Goal: Task Accomplishment & Management: Use online tool/utility

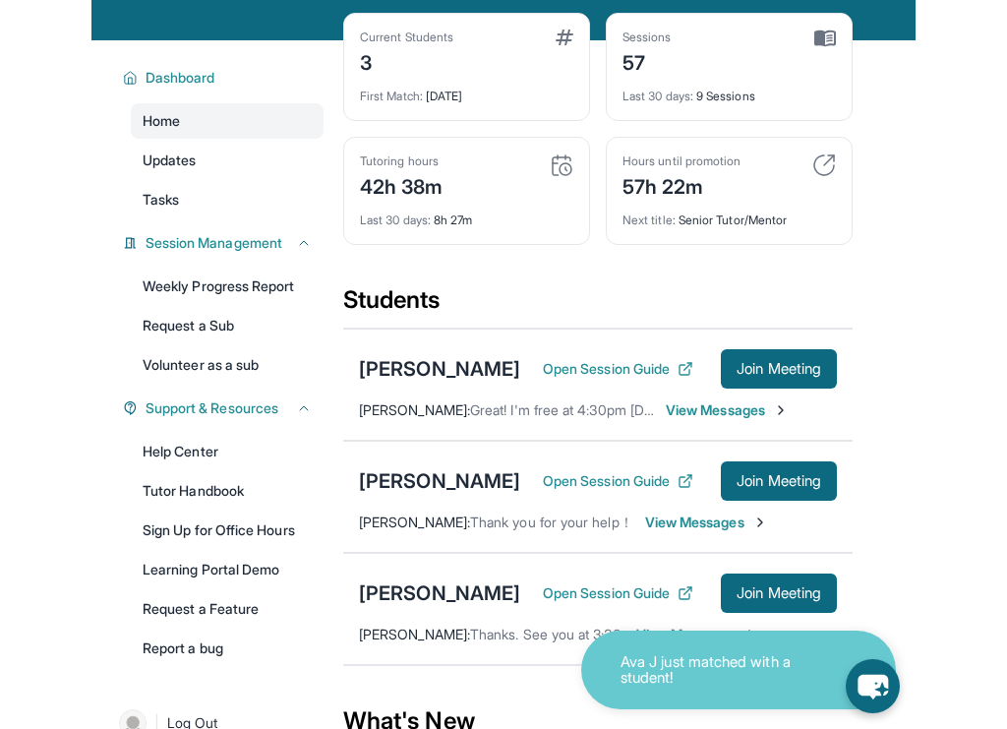
scroll to position [114, 0]
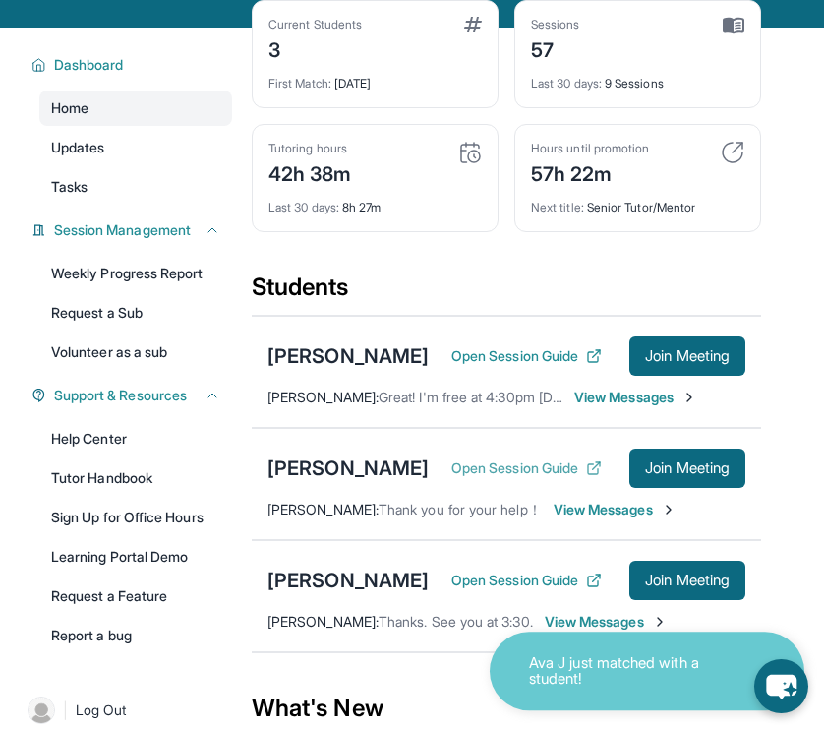
click at [490, 478] on button "Open Session Guide" at bounding box center [526, 468] width 150 height 20
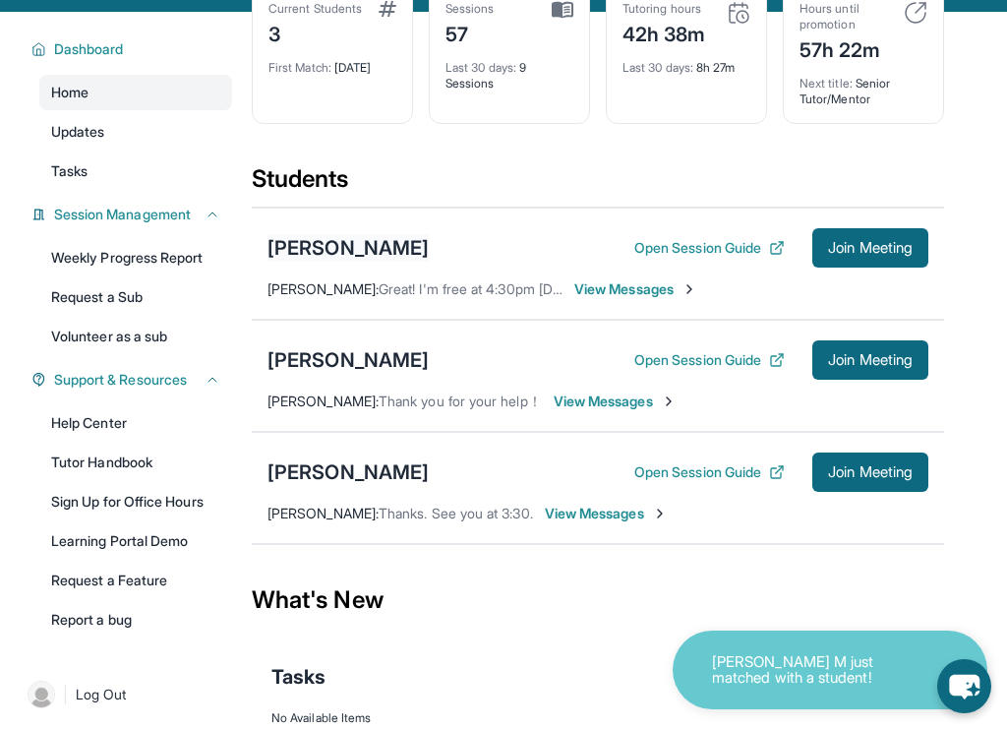
click at [372, 262] on div "[PERSON_NAME]" at bounding box center [347, 248] width 161 height 28
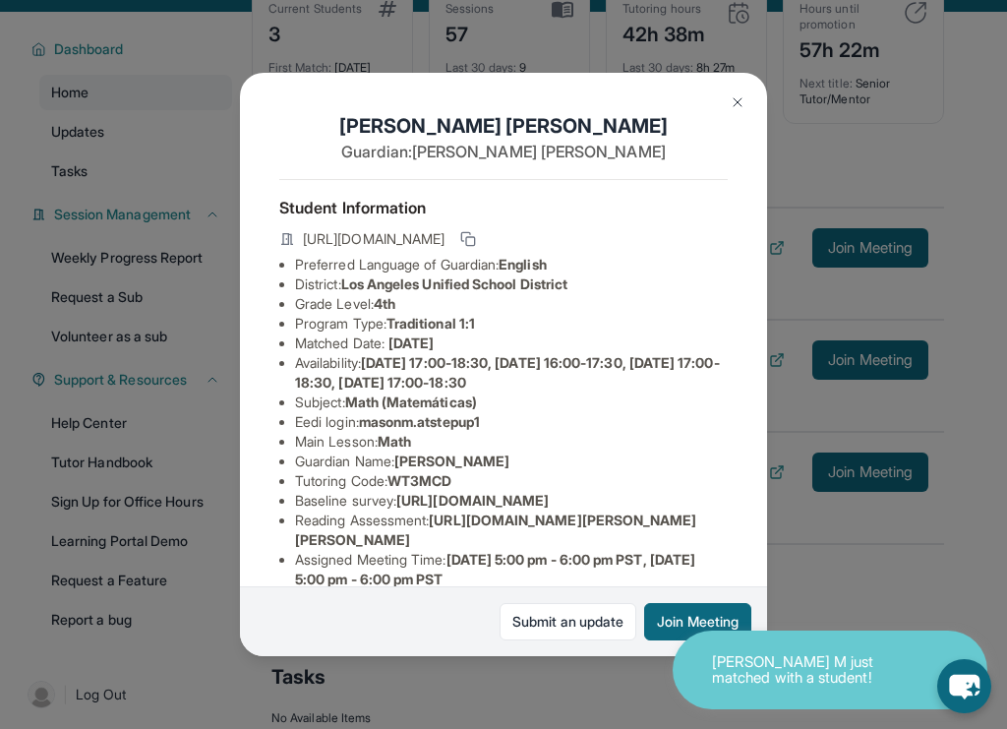
click at [738, 97] on img at bounding box center [738, 102] width 16 height 16
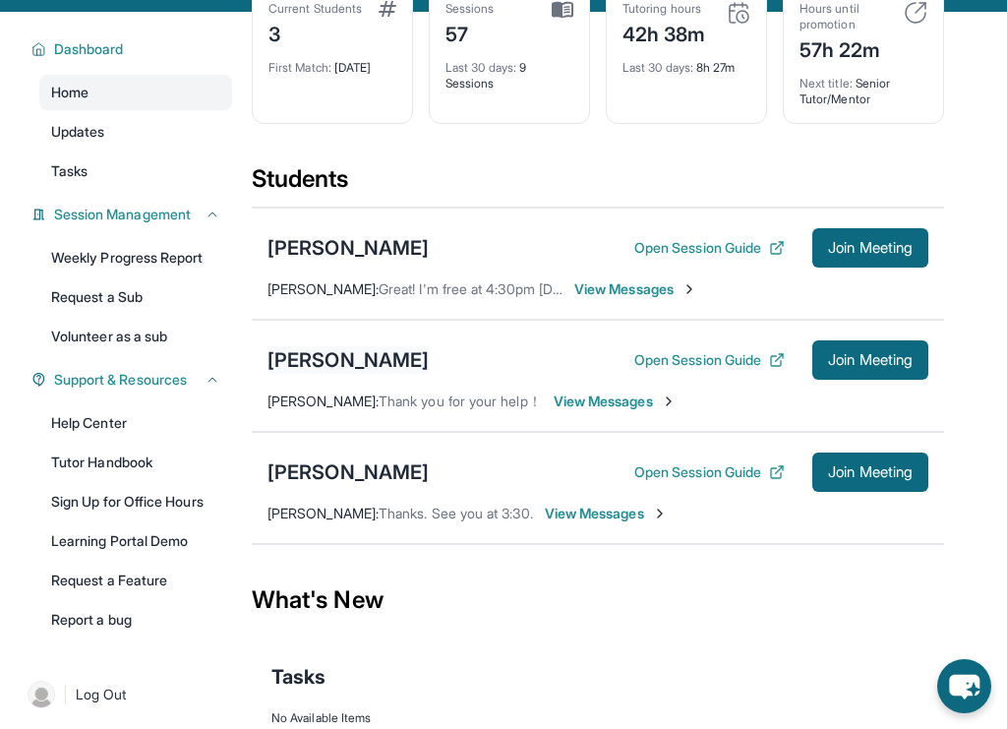
click at [330, 374] on div "[PERSON_NAME]" at bounding box center [347, 360] width 161 height 28
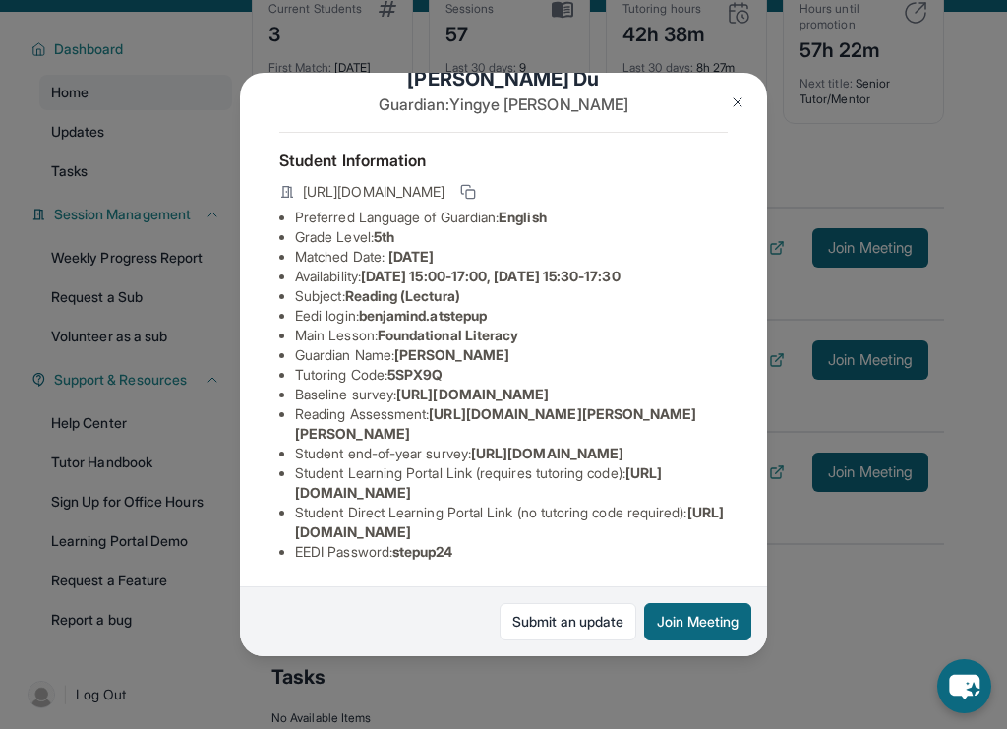
scroll to position [205, 0]
drag, startPoint x: 709, startPoint y: 525, endPoint x: 295, endPoint y: 529, distance: 414.0
click at [295, 529] on li "Student Direct Learning Portal Link (no tutoring code required) : https://stude…" at bounding box center [511, 521] width 433 height 39
copy span "https://student-portal.stepuptutoring.org/student/5SPX9Q"
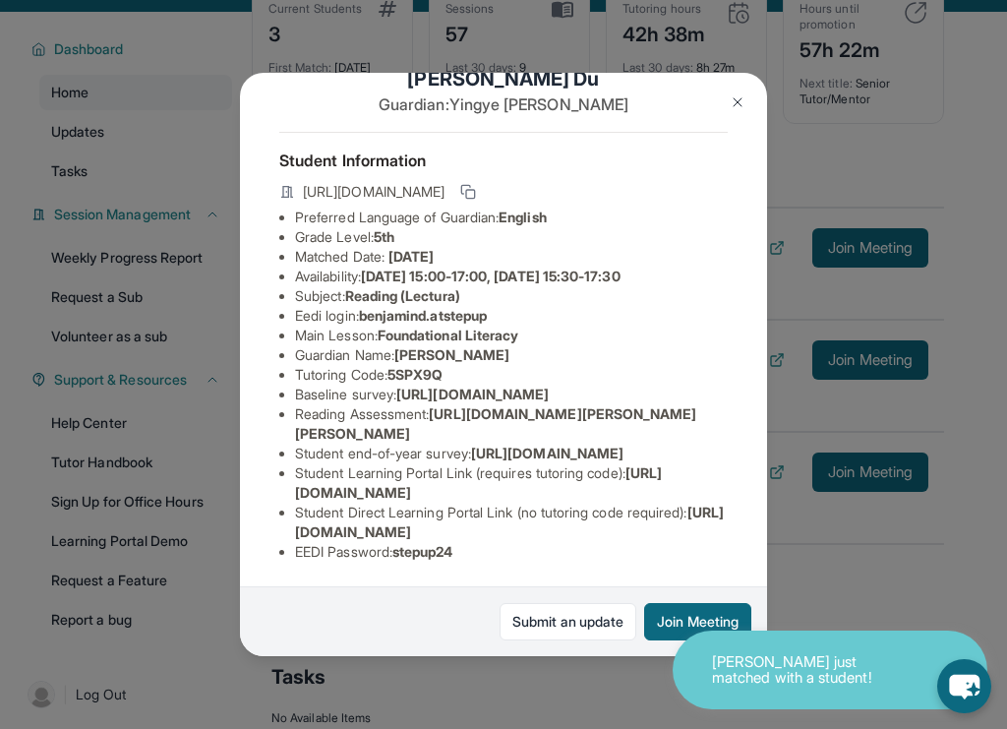
click at [737, 94] on img at bounding box center [738, 102] width 16 height 16
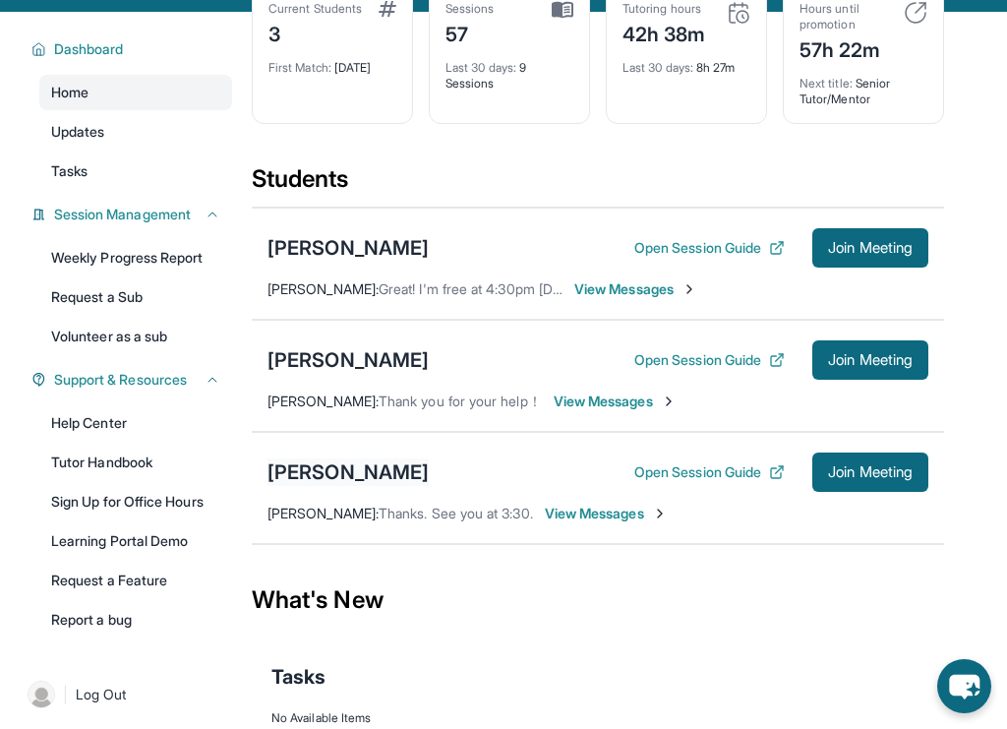
click at [335, 483] on div "[PERSON_NAME]" at bounding box center [347, 472] width 161 height 28
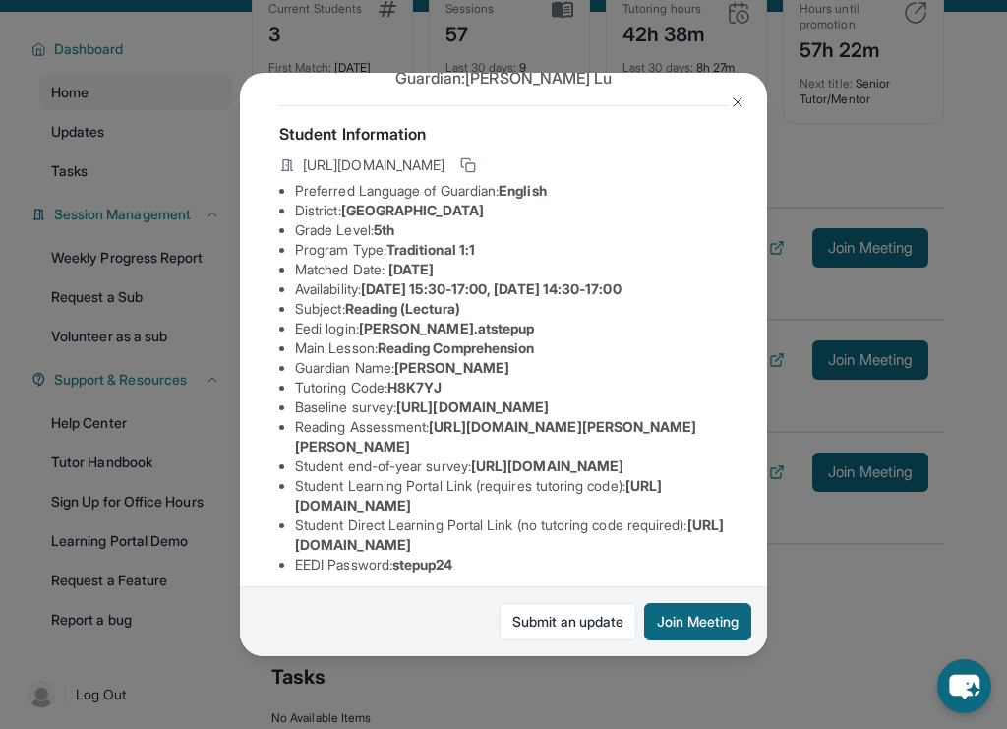
scroll to position [0, 0]
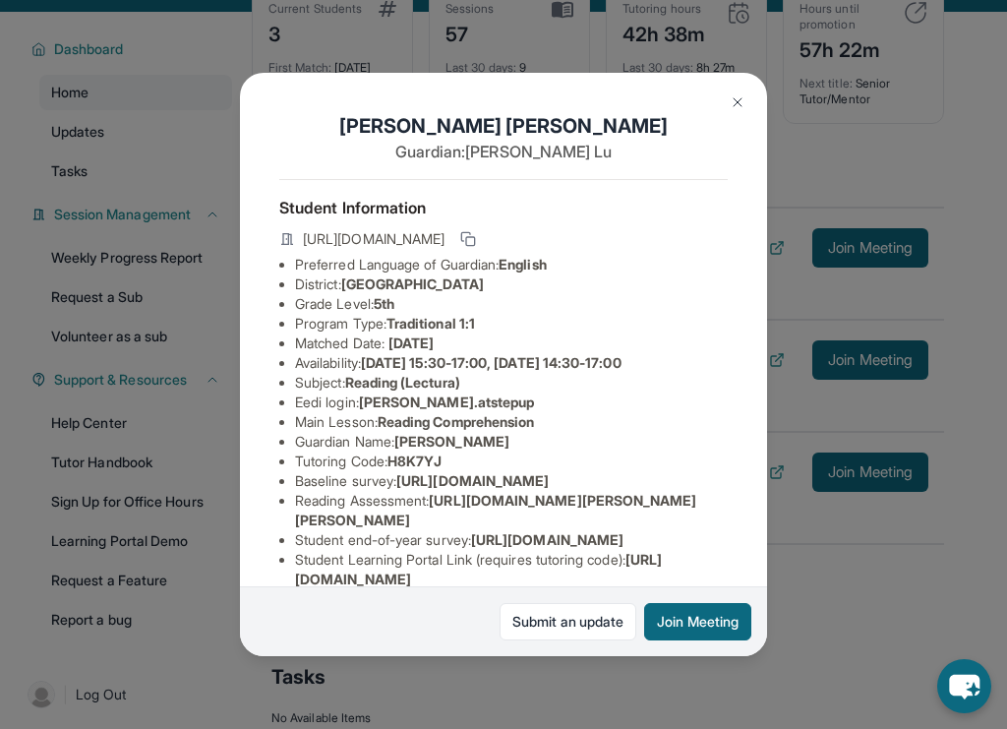
click at [732, 104] on img at bounding box center [738, 102] width 16 height 16
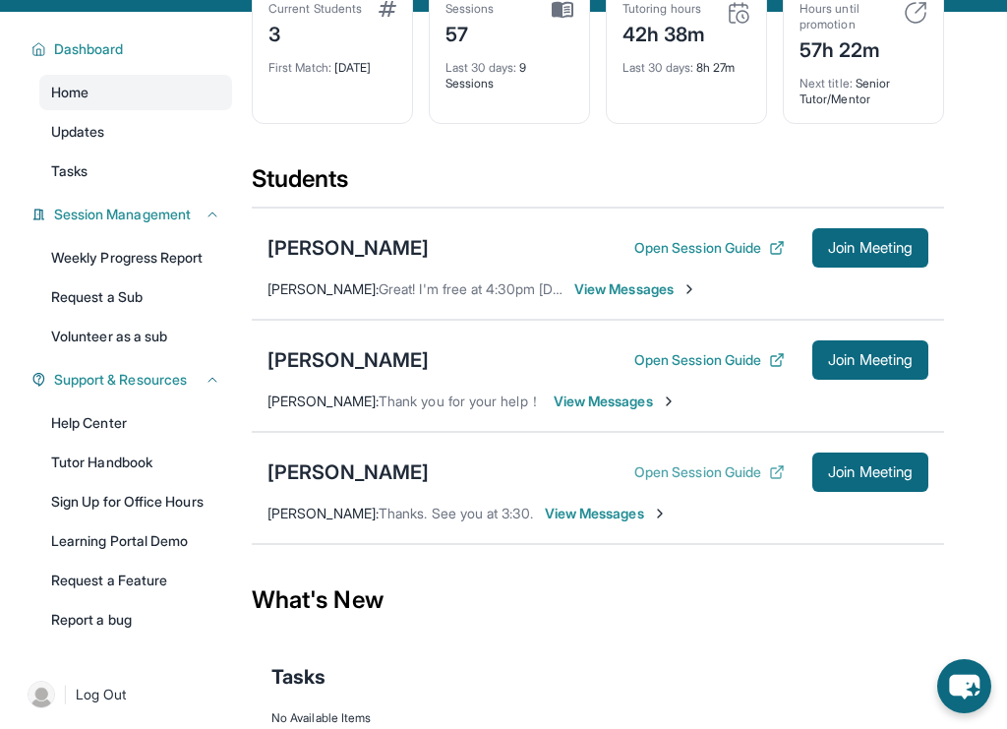
click at [707, 482] on button "Open Session Guide" at bounding box center [709, 472] width 150 height 20
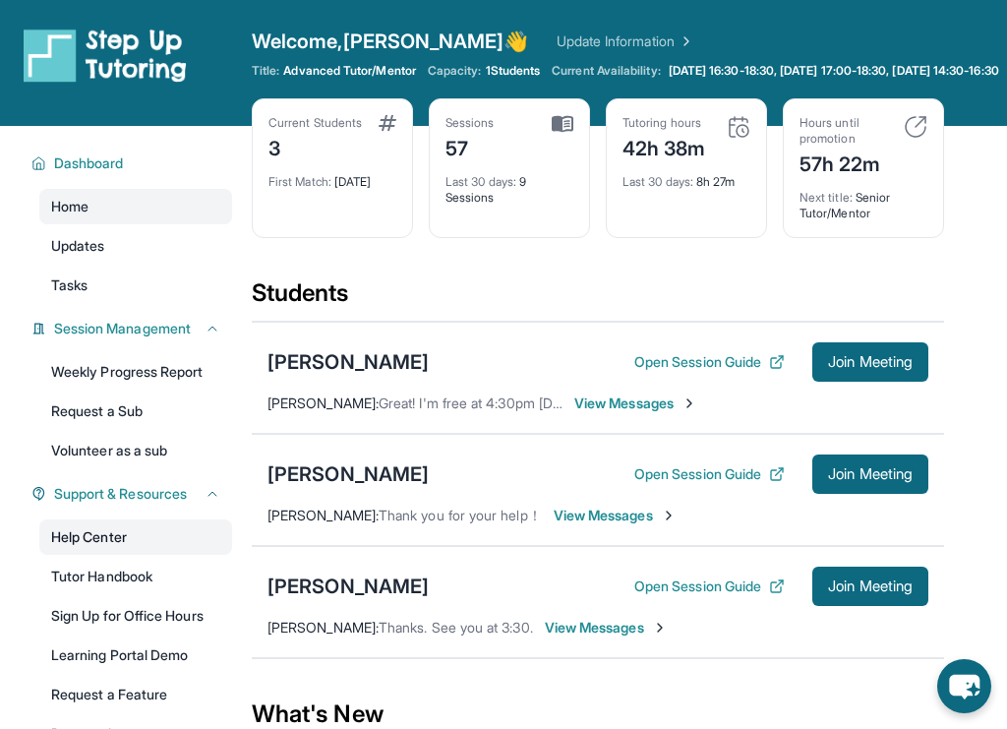
scroll to position [213, 0]
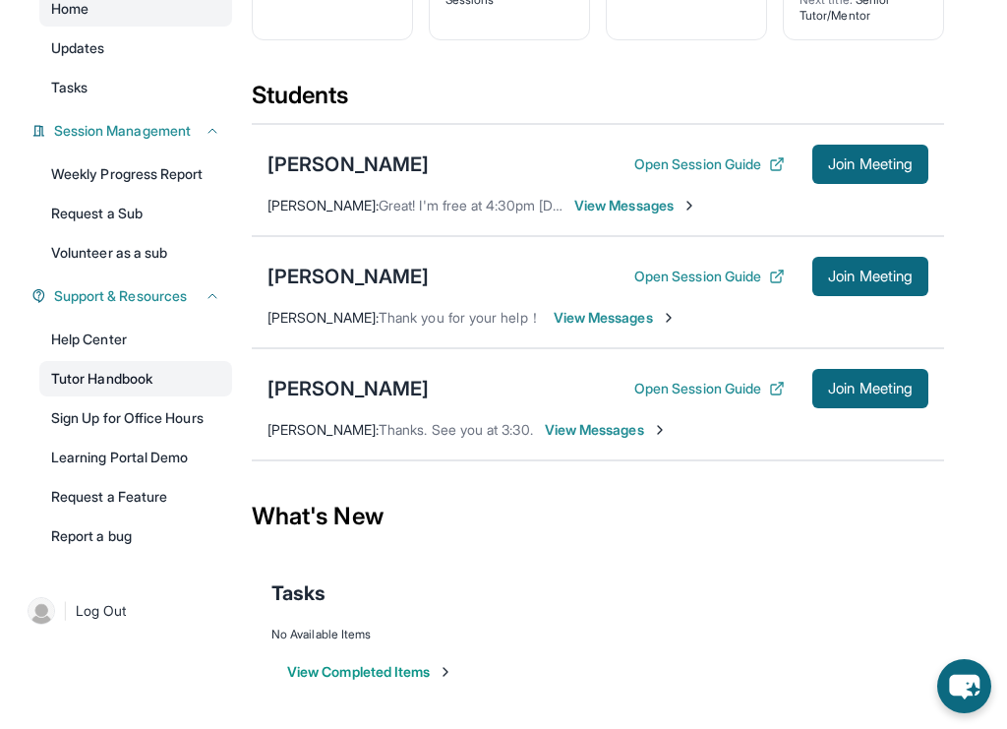
click at [143, 388] on link "Tutor Handbook" at bounding box center [135, 378] width 193 height 35
click at [740, 272] on button "Open Session Guide" at bounding box center [709, 276] width 150 height 20
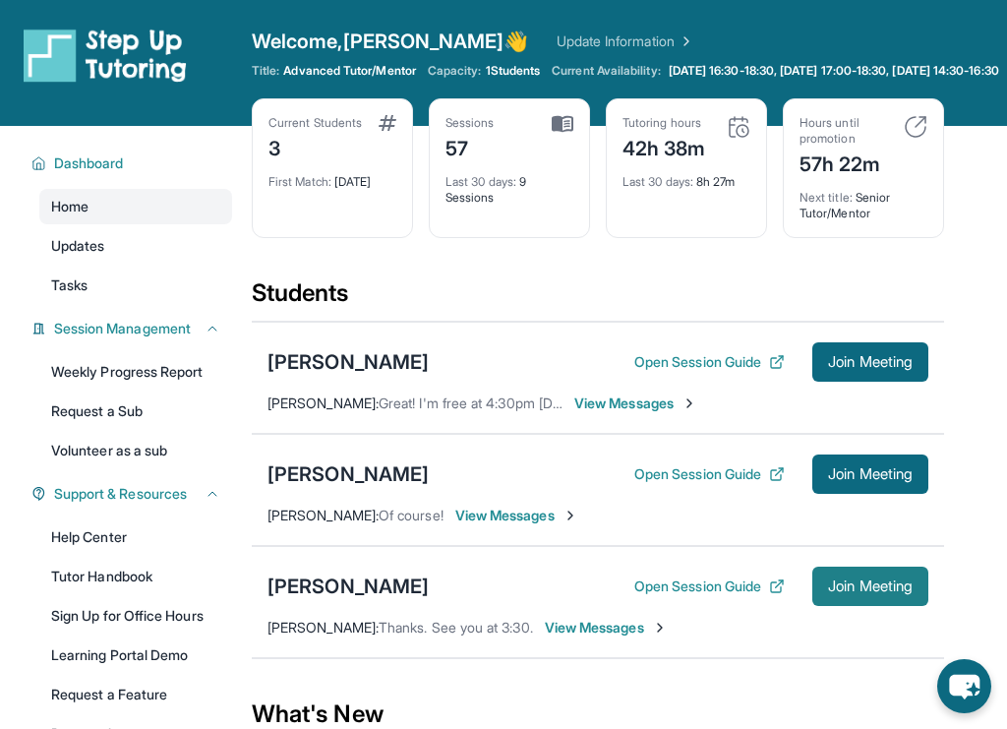
click at [835, 592] on span "Join Meeting" at bounding box center [870, 586] width 85 height 12
